Goal: Information Seeking & Learning: Learn about a topic

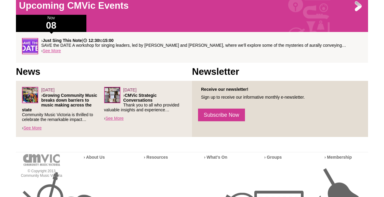
scroll to position [194, 0]
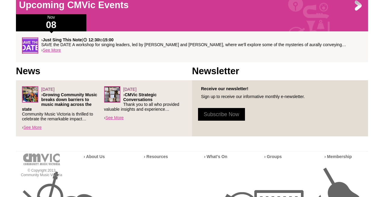
click at [225, 115] on link "Subscribe Now" at bounding box center [221, 114] width 47 height 13
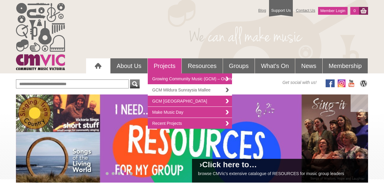
click at [173, 89] on link "GCM Mildura Sunraysia Mallee" at bounding box center [190, 90] width 84 height 11
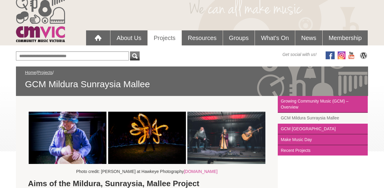
scroll to position [28, 0]
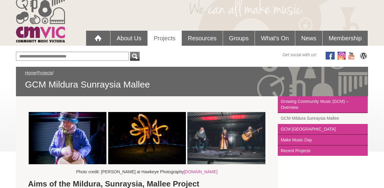
click at [342, 55] on img at bounding box center [342, 56] width 8 height 8
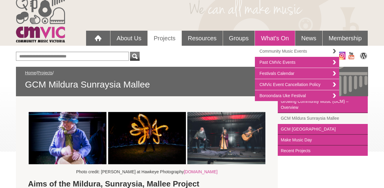
click at [273, 48] on link "Community Music Events" at bounding box center [297, 51] width 84 height 11
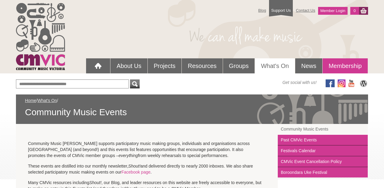
click at [348, 65] on link "Membership" at bounding box center [345, 65] width 45 height 15
